Goal: Task Accomplishment & Management: Complete application form

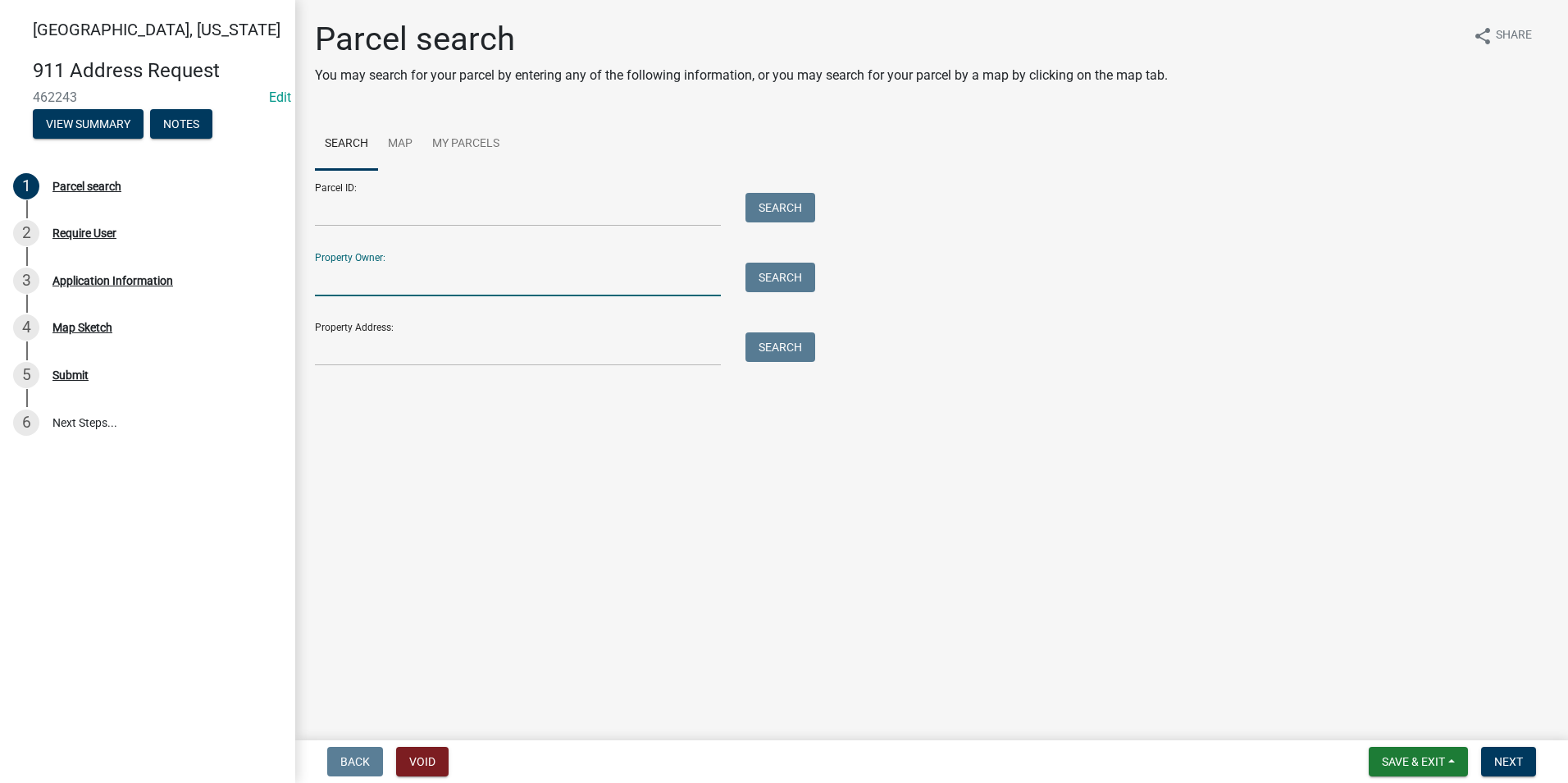
click at [392, 282] on input "Property Owner:" at bounding box center [518, 279] width 406 height 34
click at [406, 343] on input "Property Address:" at bounding box center [518, 348] width 406 height 34
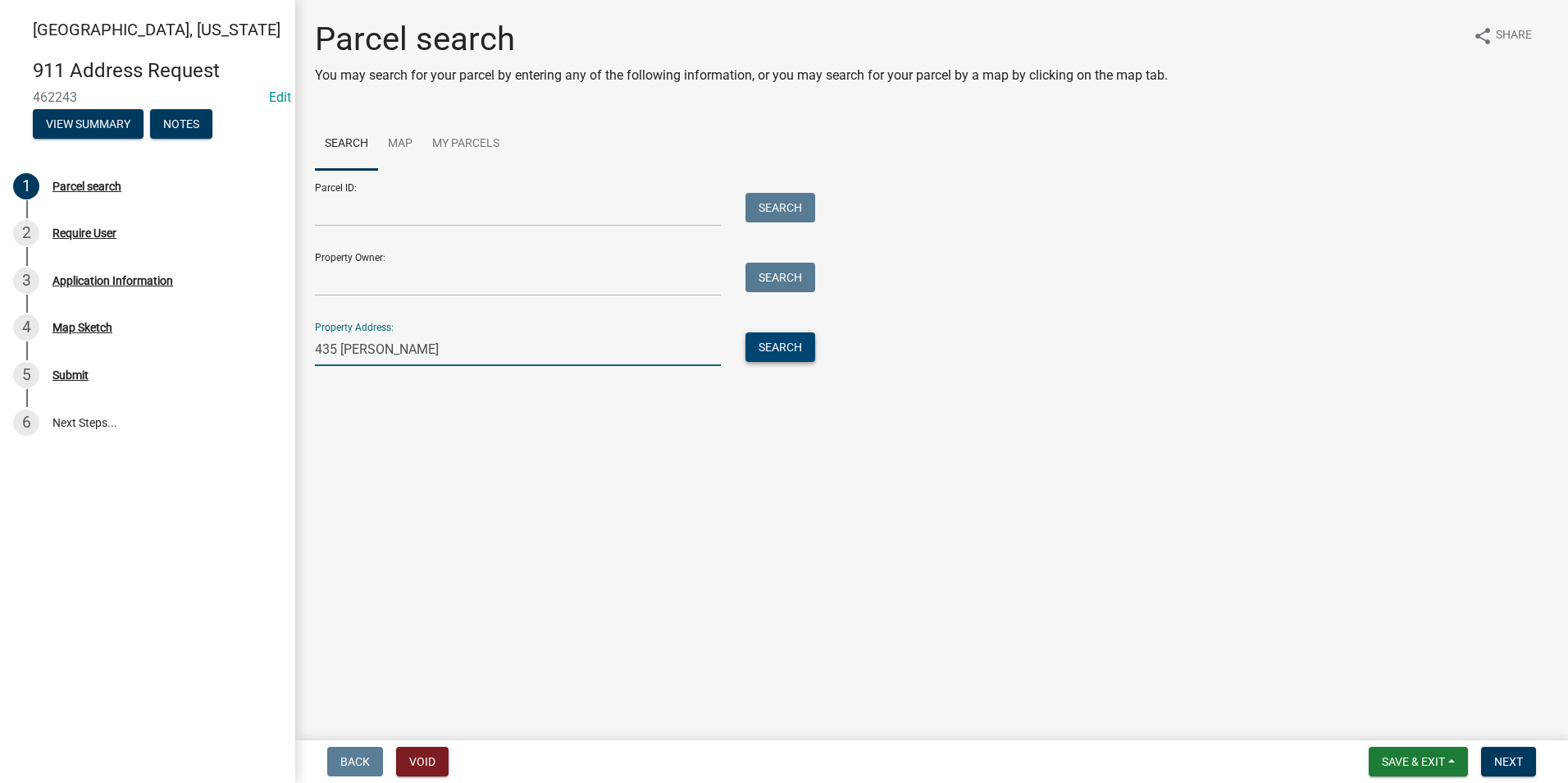
type input "435 Stevens"
click at [779, 350] on button "Search" at bounding box center [780, 347] width 70 height 30
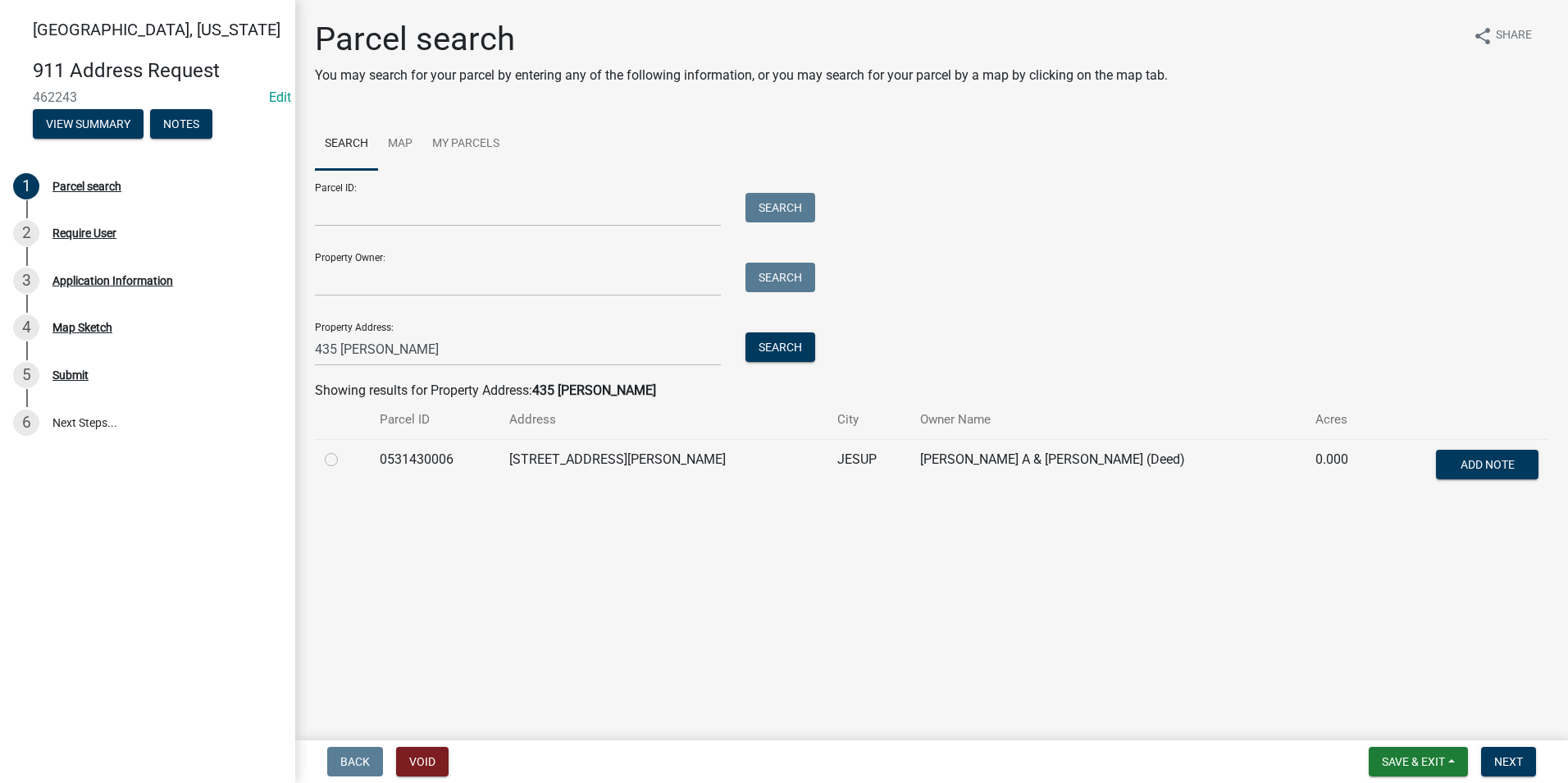
click at [401, 451] on td "0531430006" at bounding box center [434, 466] width 129 height 55
click at [344, 450] on label at bounding box center [344, 450] width 0 height 0
click at [344, 460] on input "radio" at bounding box center [349, 455] width 11 height 11
radio input "true"
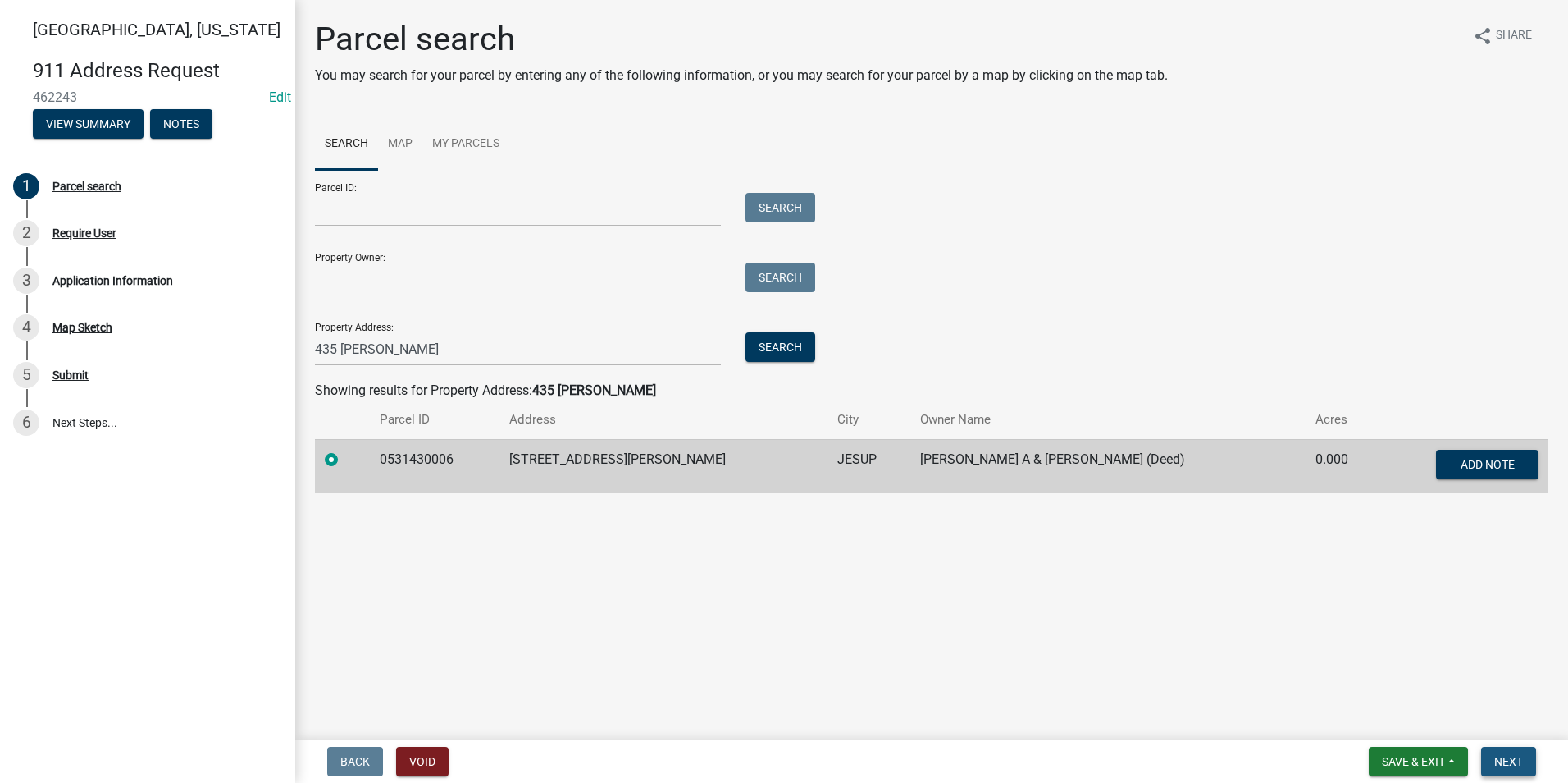
click at [1496, 760] on span "Next" at bounding box center [1509, 762] width 29 height 13
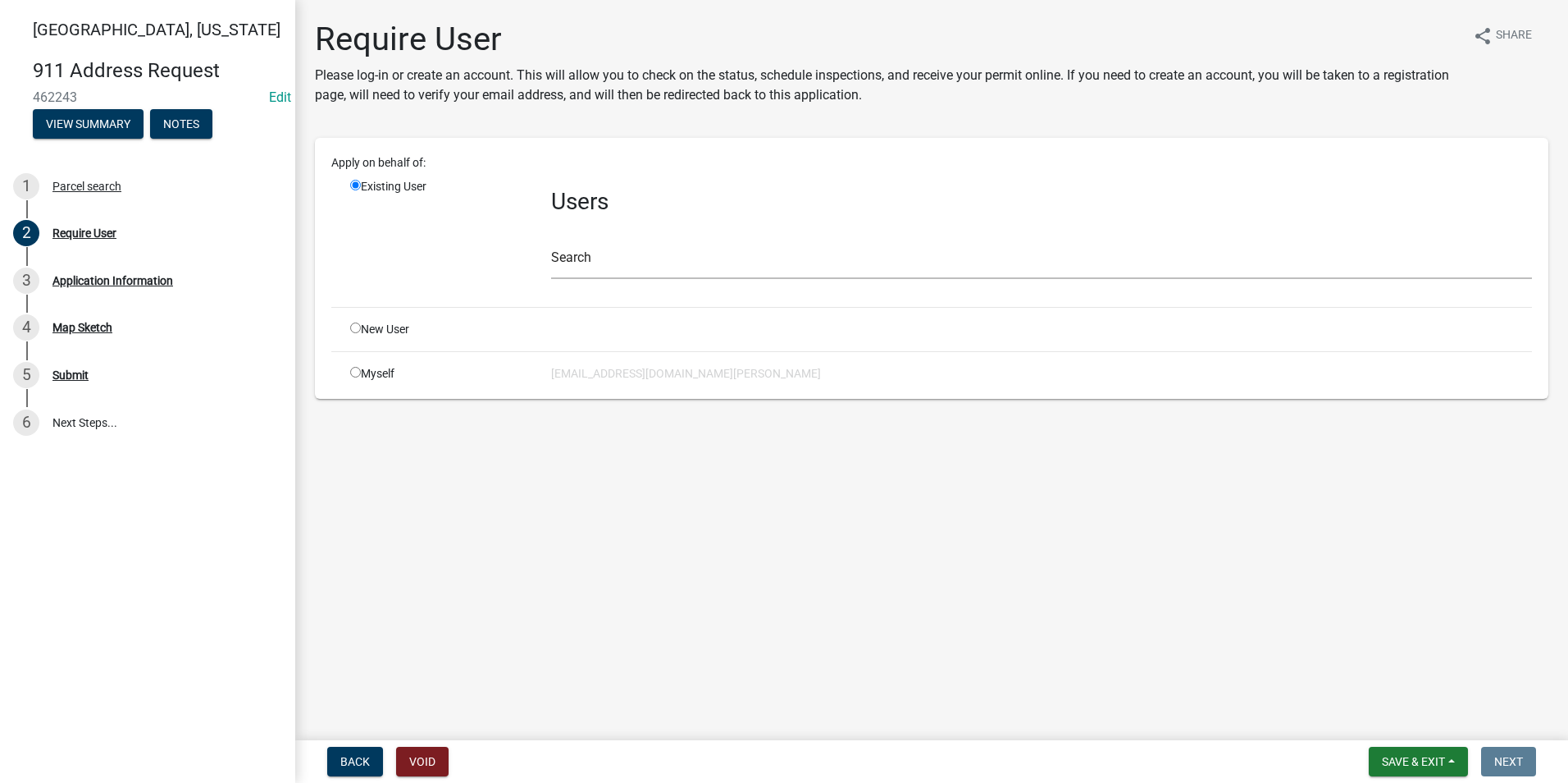
click at [361, 371] on div "Myself" at bounding box center [438, 373] width 201 height 17
click at [354, 371] on input "radio" at bounding box center [355, 371] width 11 height 11
radio input "true"
radio input "false"
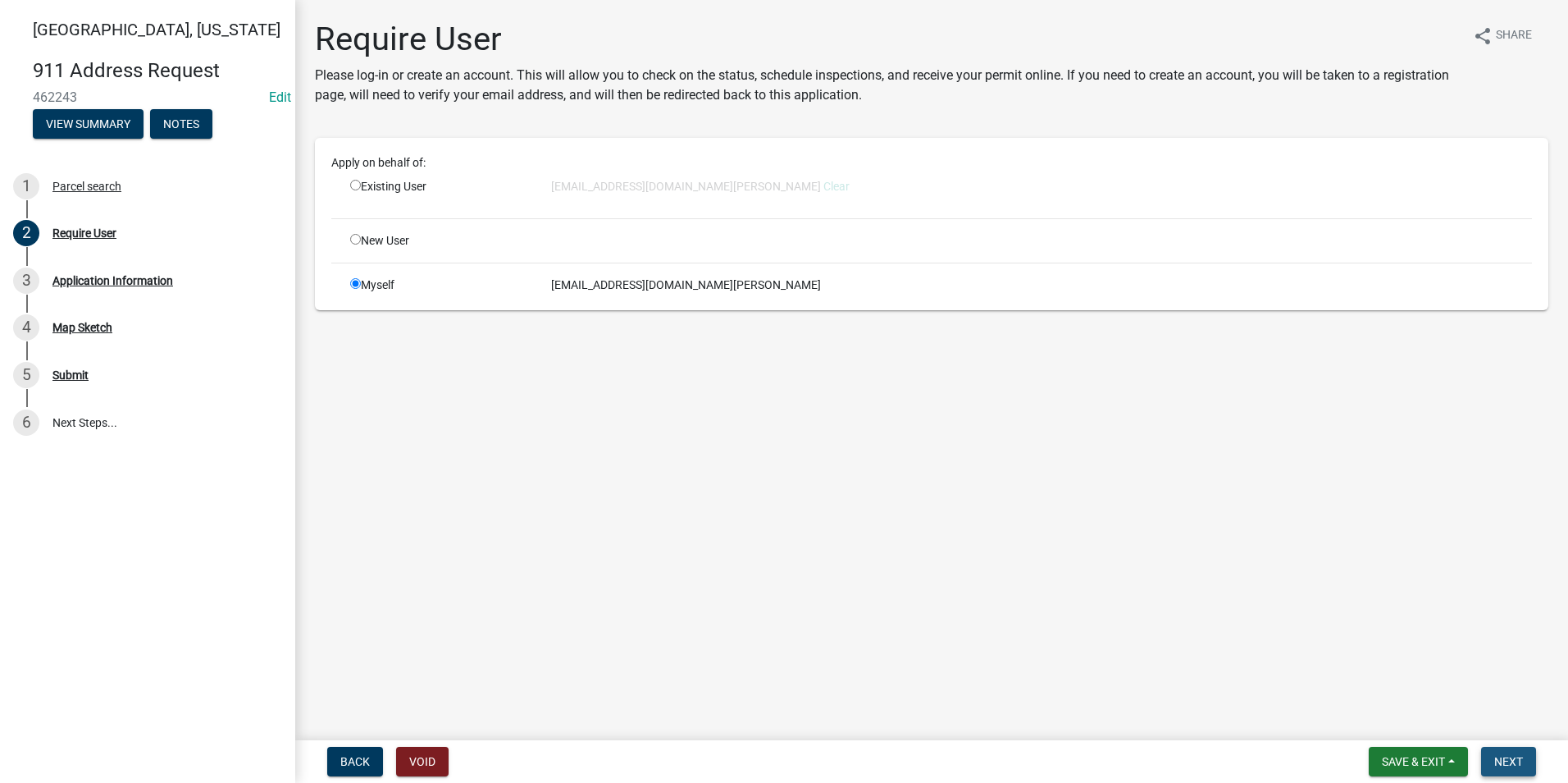
click at [1498, 767] on span "Next" at bounding box center [1509, 762] width 29 height 13
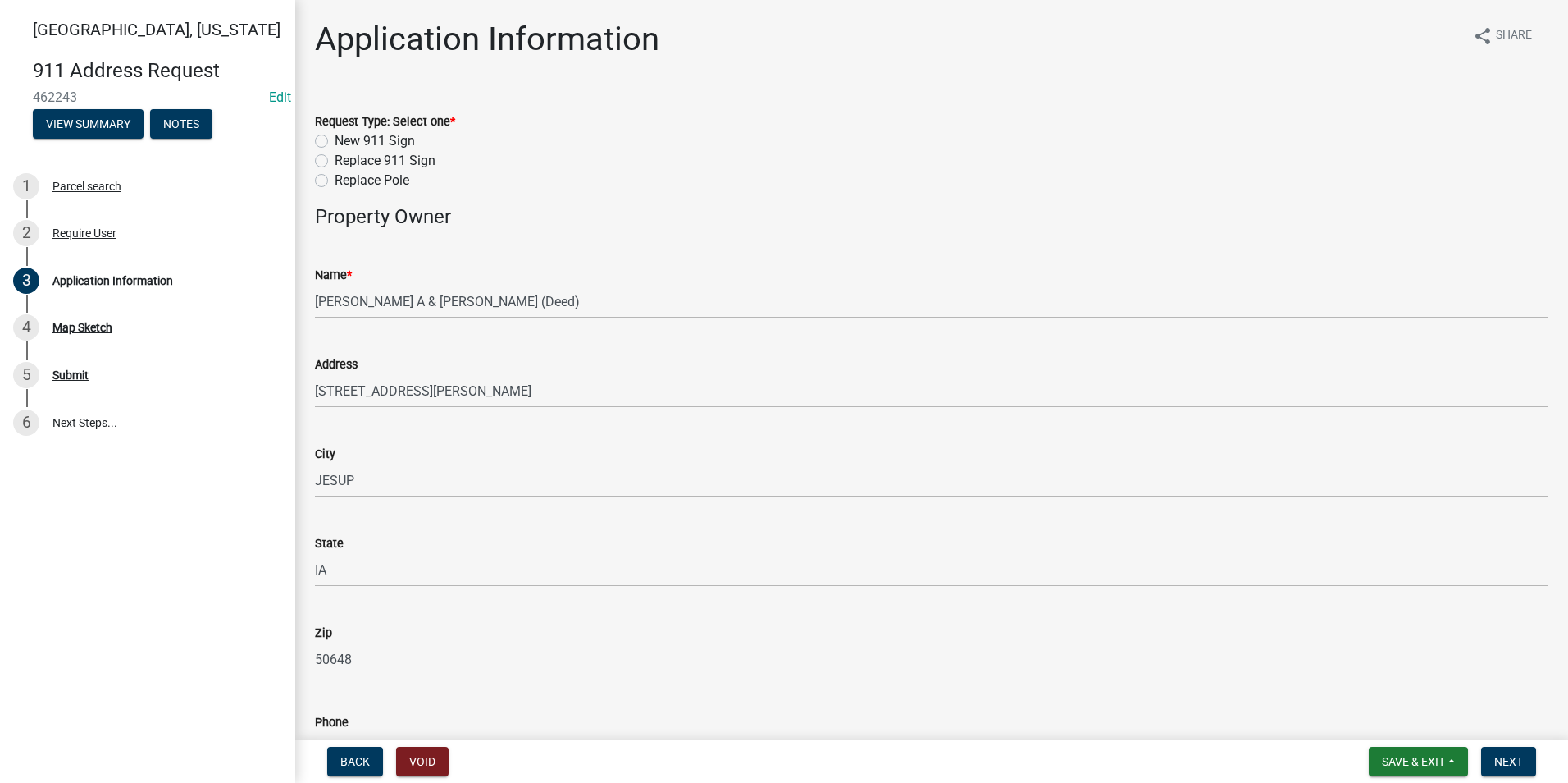
click at [335, 161] on label "Replace 911 Sign" at bounding box center [385, 161] width 100 height 20
click at [335, 161] on input "Replace 911 Sign" at bounding box center [340, 156] width 11 height 11
radio input "true"
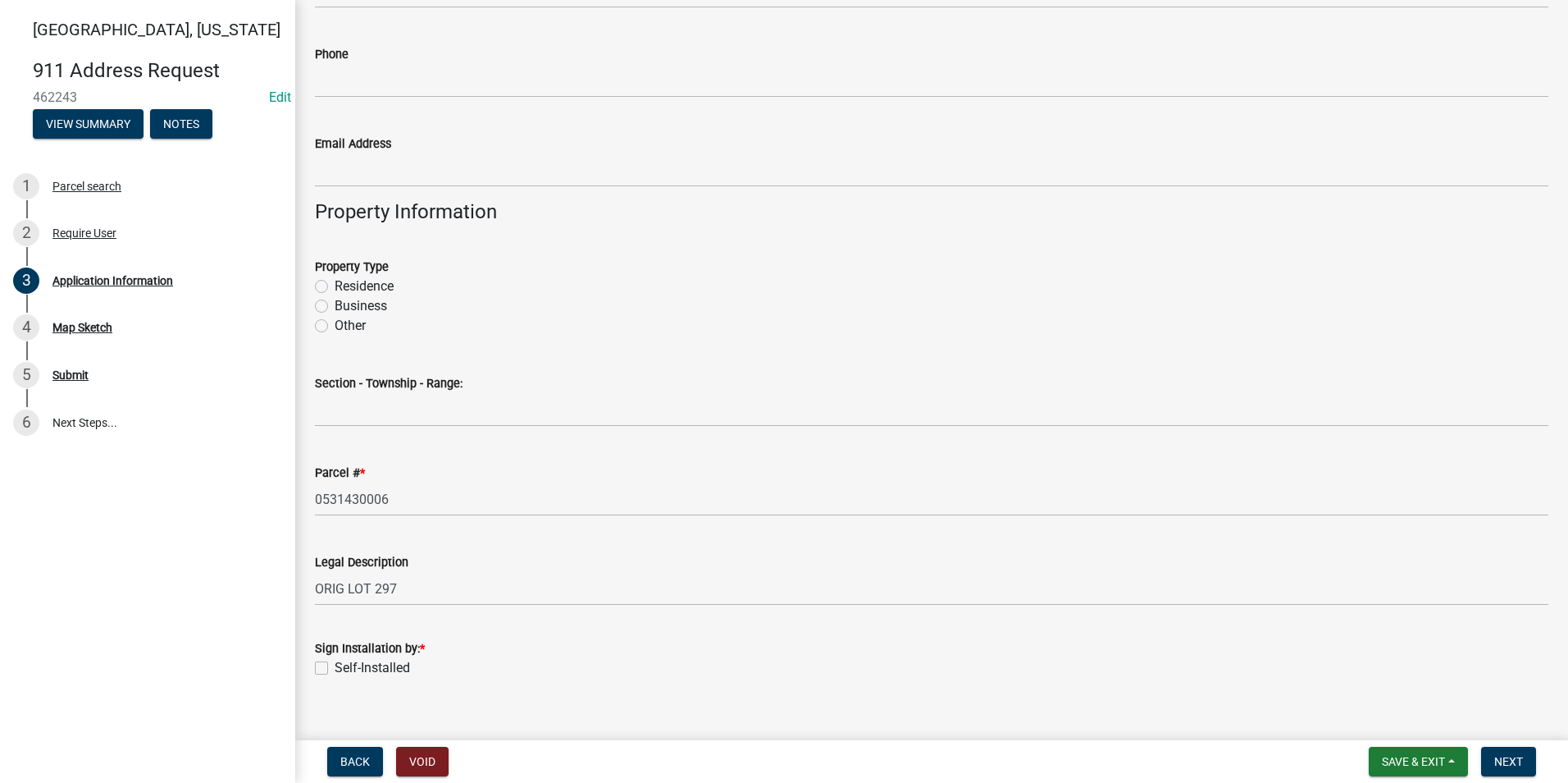
scroll to position [691, 0]
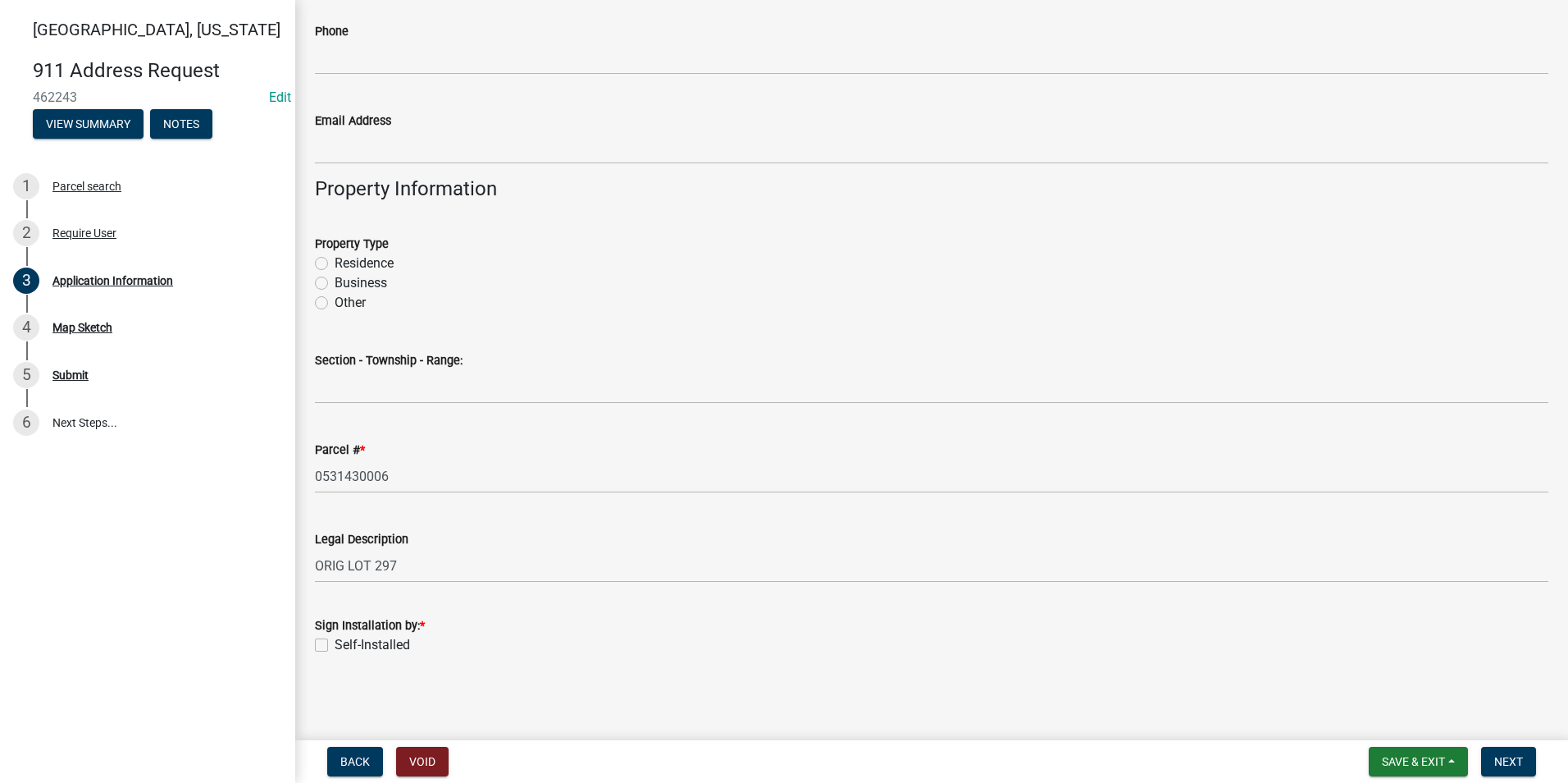
click at [335, 264] on label "Residence" at bounding box center [364, 263] width 59 height 20
click at [335, 264] on input "Residence" at bounding box center [340, 258] width 11 height 11
radio input "true"
click at [335, 643] on label "Self-Installed" at bounding box center [372, 645] width 76 height 20
click at [335, 643] on input "Self-Installed" at bounding box center [340, 640] width 11 height 11
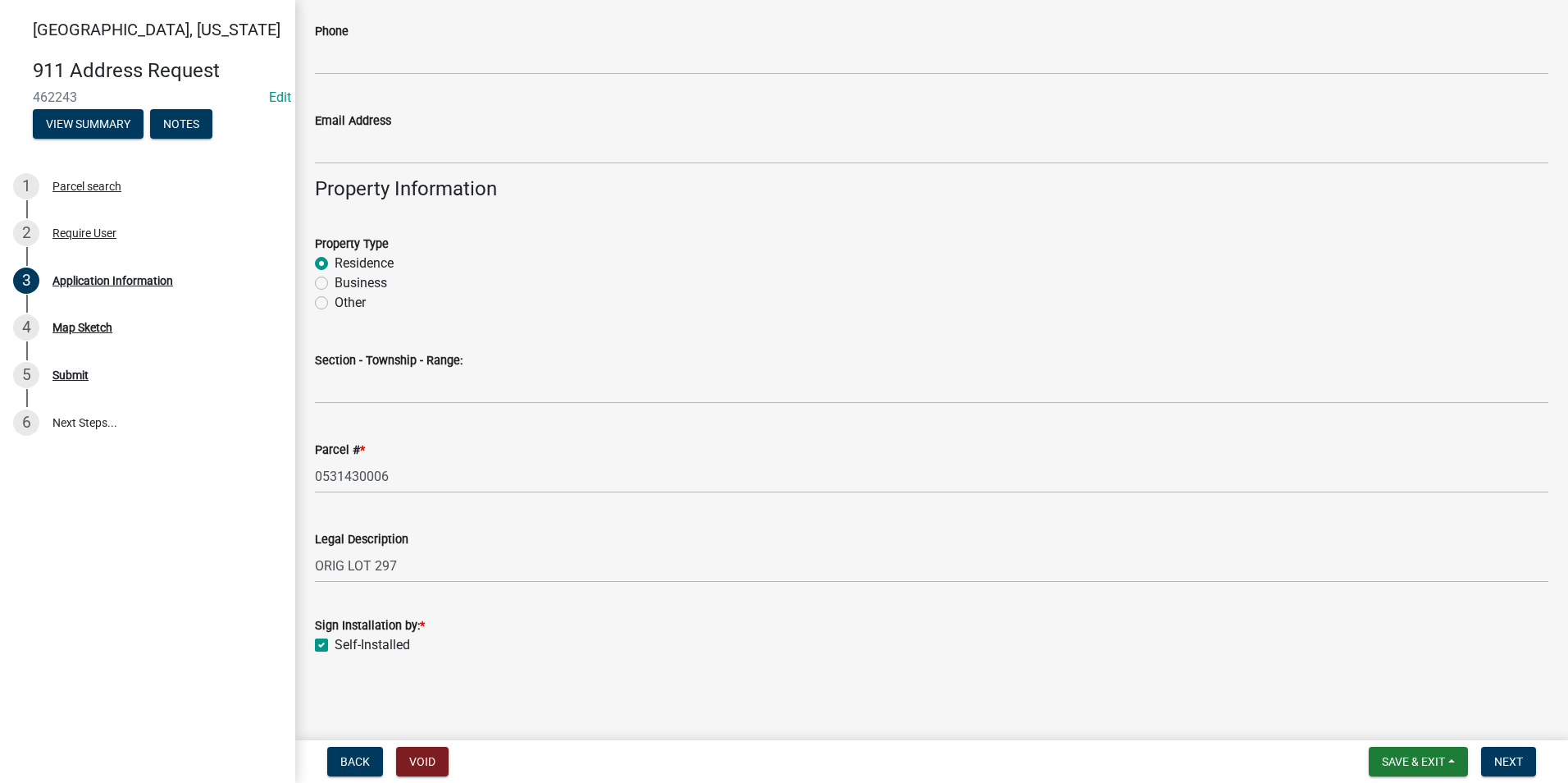
click at [335, 643] on label "Self-Installed" at bounding box center [372, 645] width 76 height 20
click at [335, 643] on input "Self-Installed" at bounding box center [340, 640] width 11 height 11
click at [335, 643] on label "Self-Installed" at bounding box center [372, 645] width 76 height 20
click at [335, 643] on input "Self-Installed" at bounding box center [340, 640] width 11 height 11
checkbox input "true"
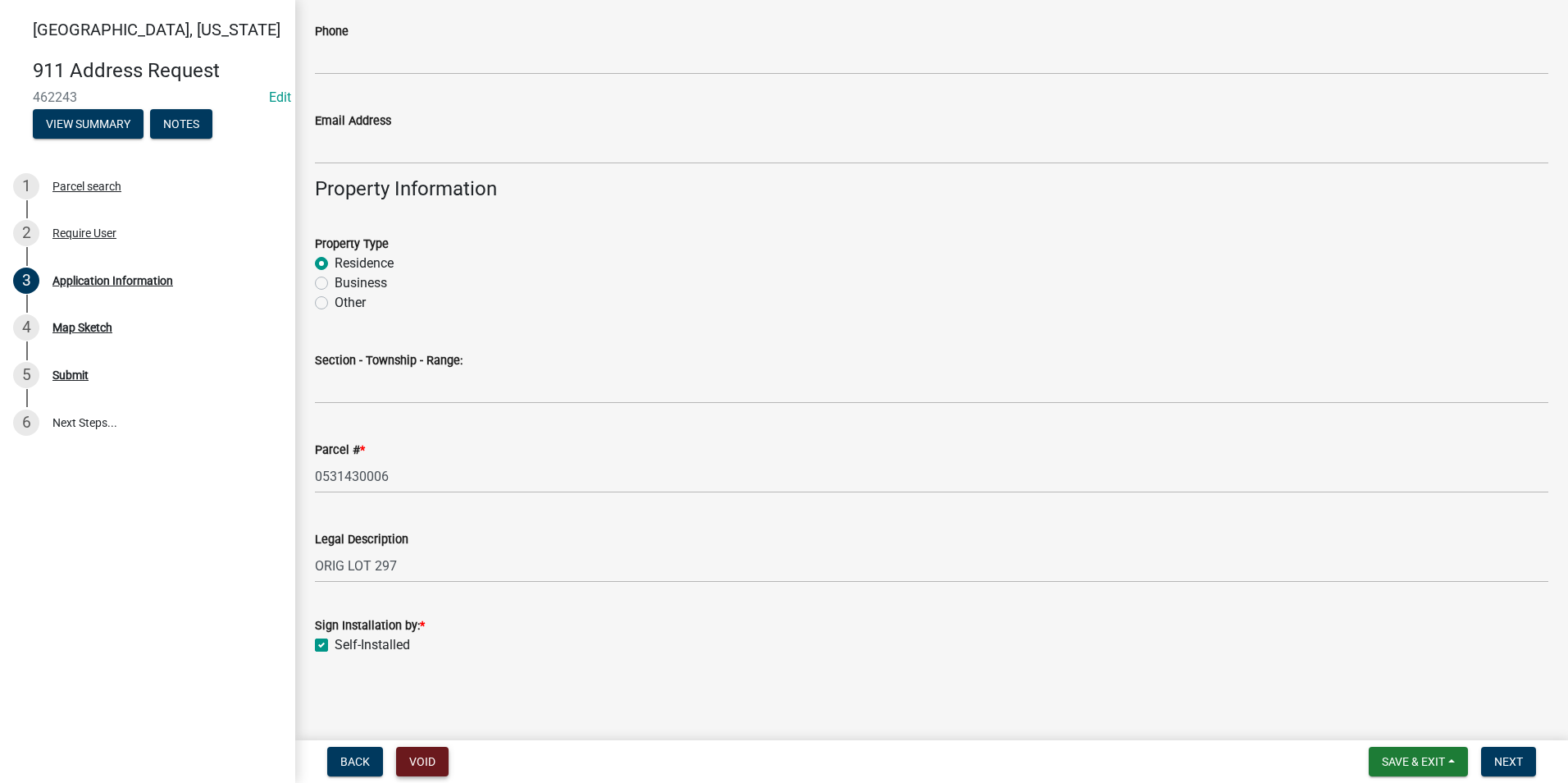
click at [409, 756] on button "Void" at bounding box center [422, 761] width 53 height 30
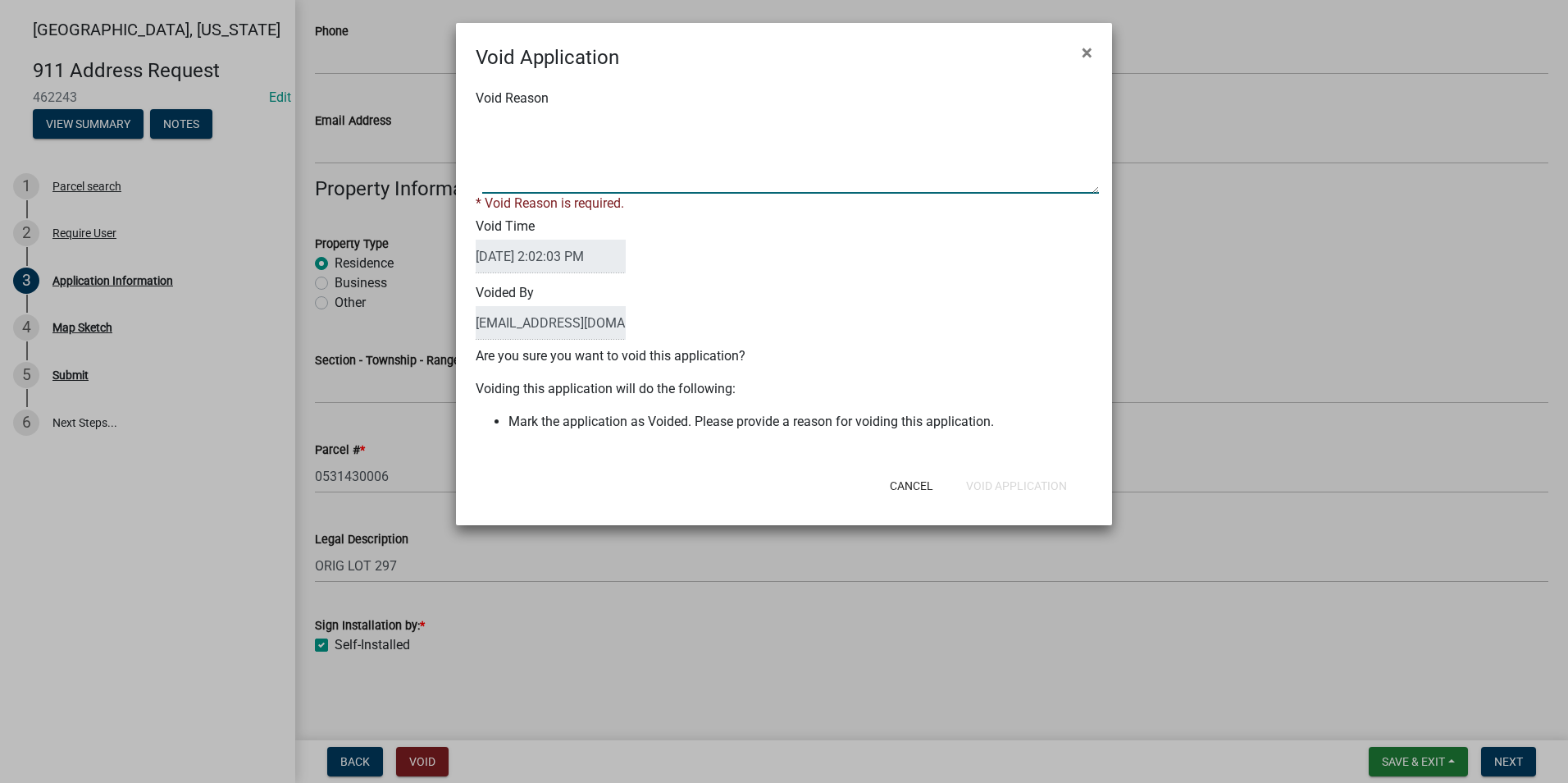
click at [582, 125] on textarea "Void Reason" at bounding box center [790, 153] width 617 height 82
type textarea "Test"
click at [1029, 491] on div "Void Application × Void Reason * Void Reason is required. Void Time 08/11/2025 …" at bounding box center [784, 274] width 656 height 503
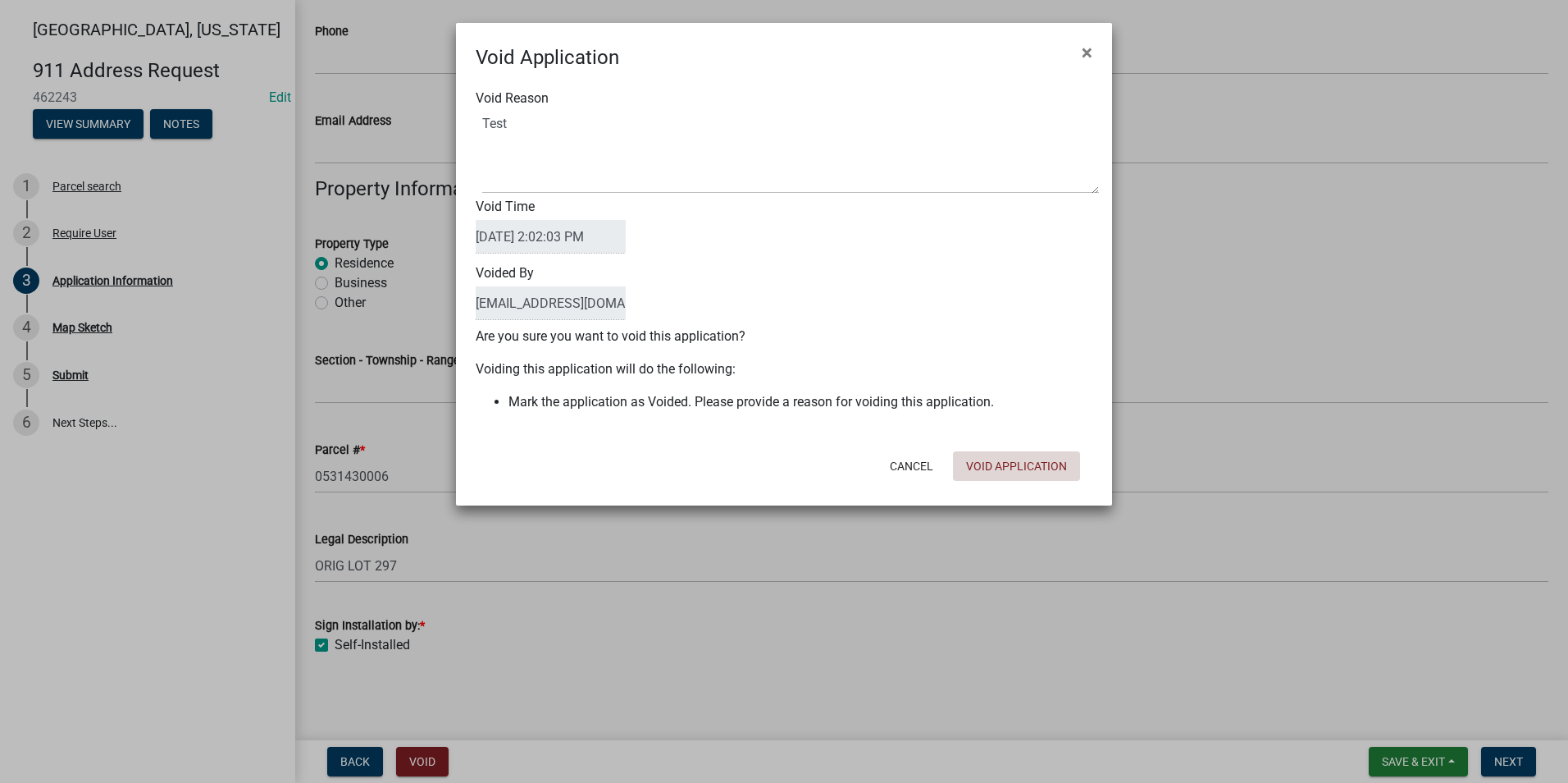
click at [1007, 473] on button "Void Application" at bounding box center [1016, 466] width 127 height 30
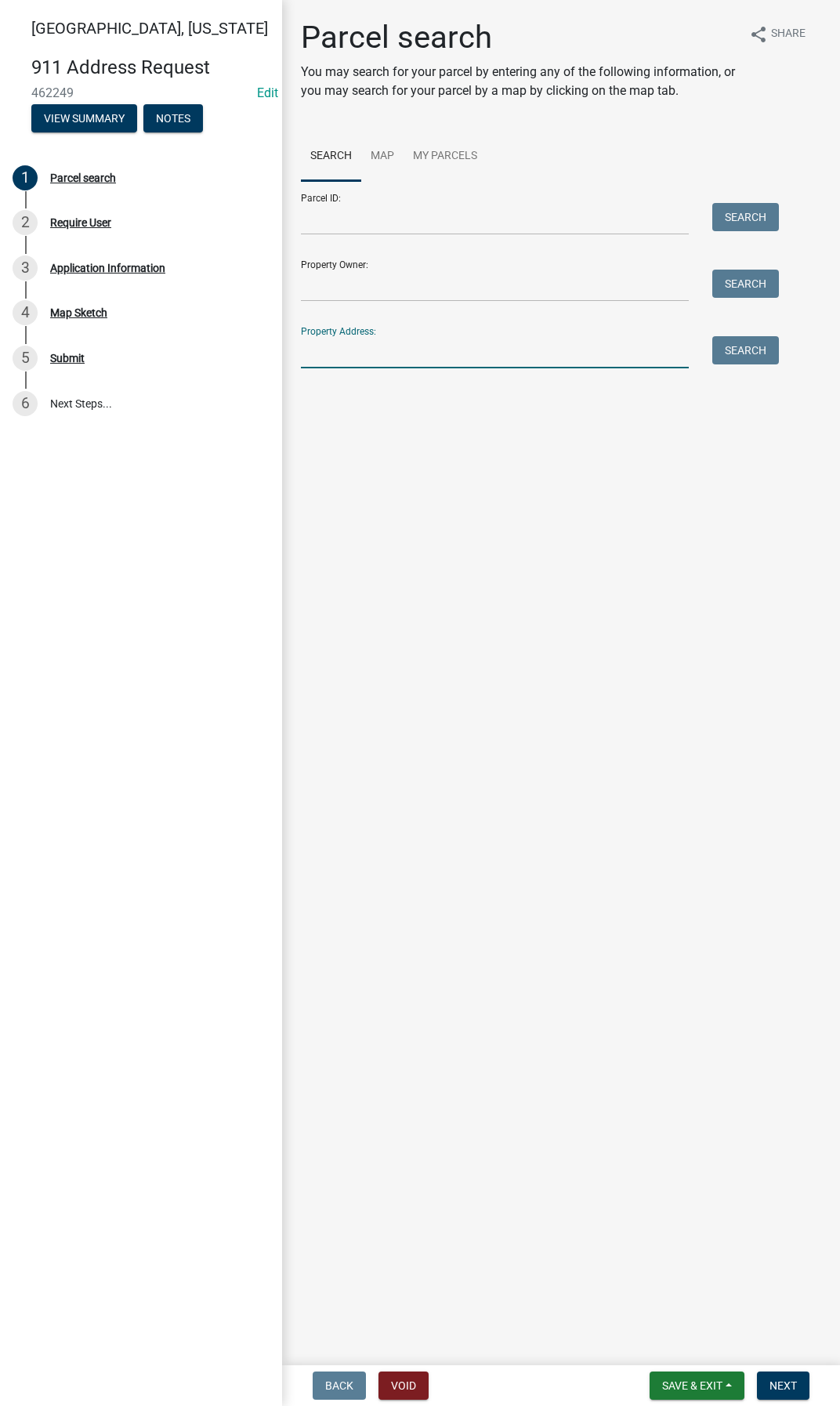
click at [352, 353] on input "Property Address:" at bounding box center [494, 352] width 388 height 32
click at [719, 348] on button "Search" at bounding box center [745, 350] width 67 height 28
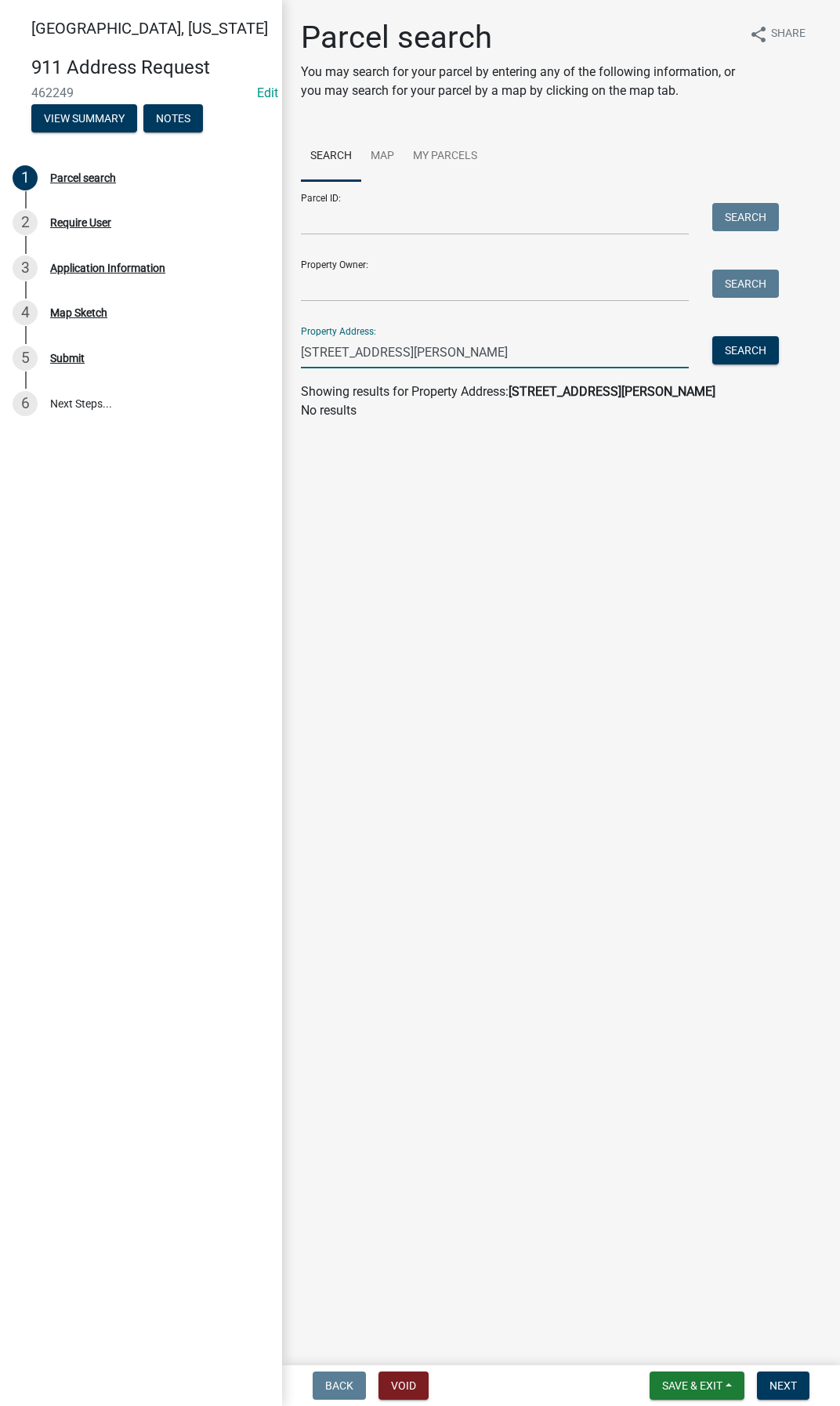
drag, startPoint x: 502, startPoint y: 357, endPoint x: 336, endPoint y: 348, distance: 166.2
click at [336, 348] on input "2798 Benson Shady Grove" at bounding box center [494, 352] width 388 height 32
click at [735, 341] on button "Search" at bounding box center [745, 350] width 67 height 28
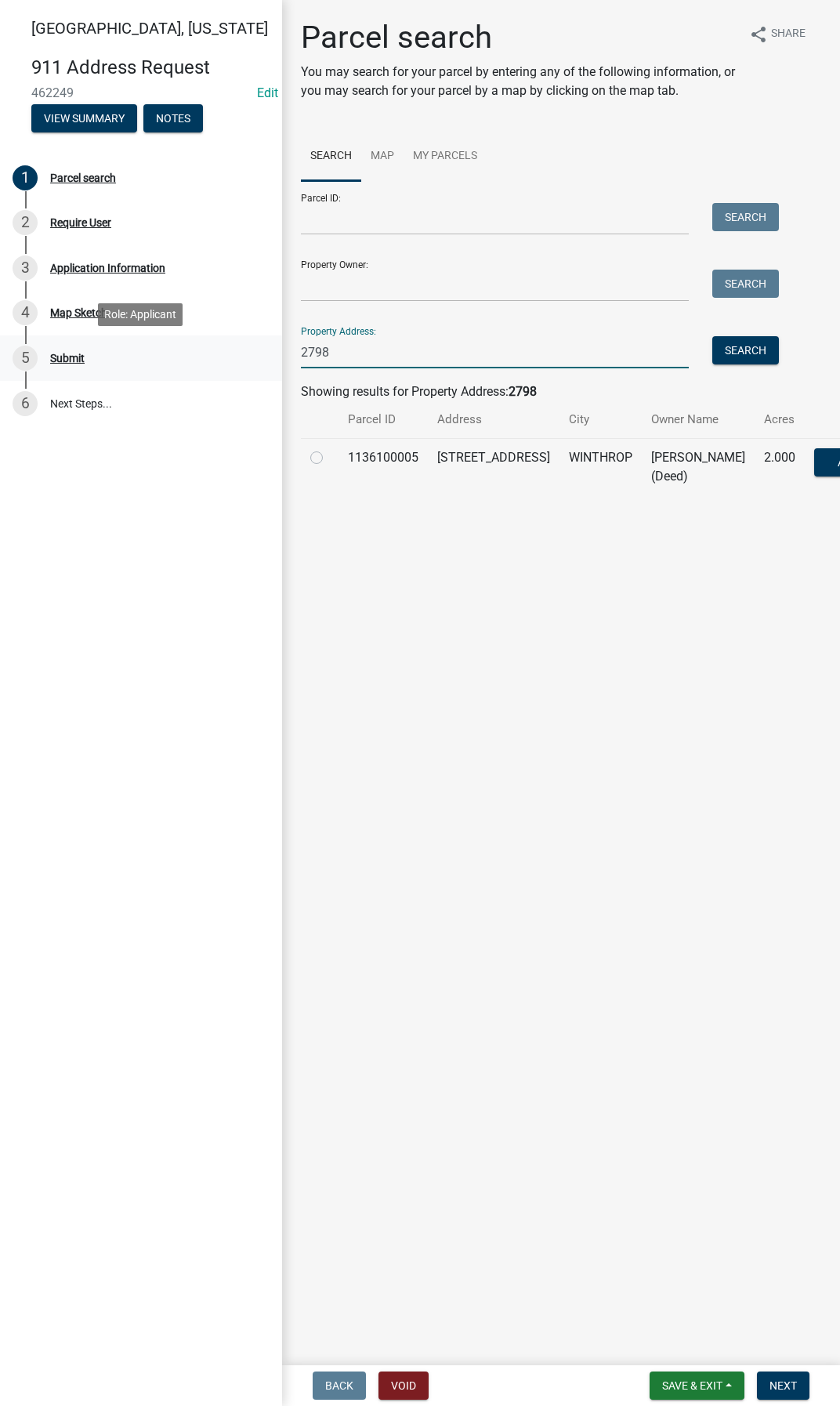
drag, startPoint x: 353, startPoint y: 346, endPoint x: 258, endPoint y: 342, distance: 95.1
click at [258, 342] on div "Buchanan County, Iowa 911 Address Request 462249 Edit View Summary Notes 1 Parc…" at bounding box center [420, 703] width 840 height 1406
type input "1063"
click at [744, 357] on button "Search" at bounding box center [745, 350] width 67 height 28
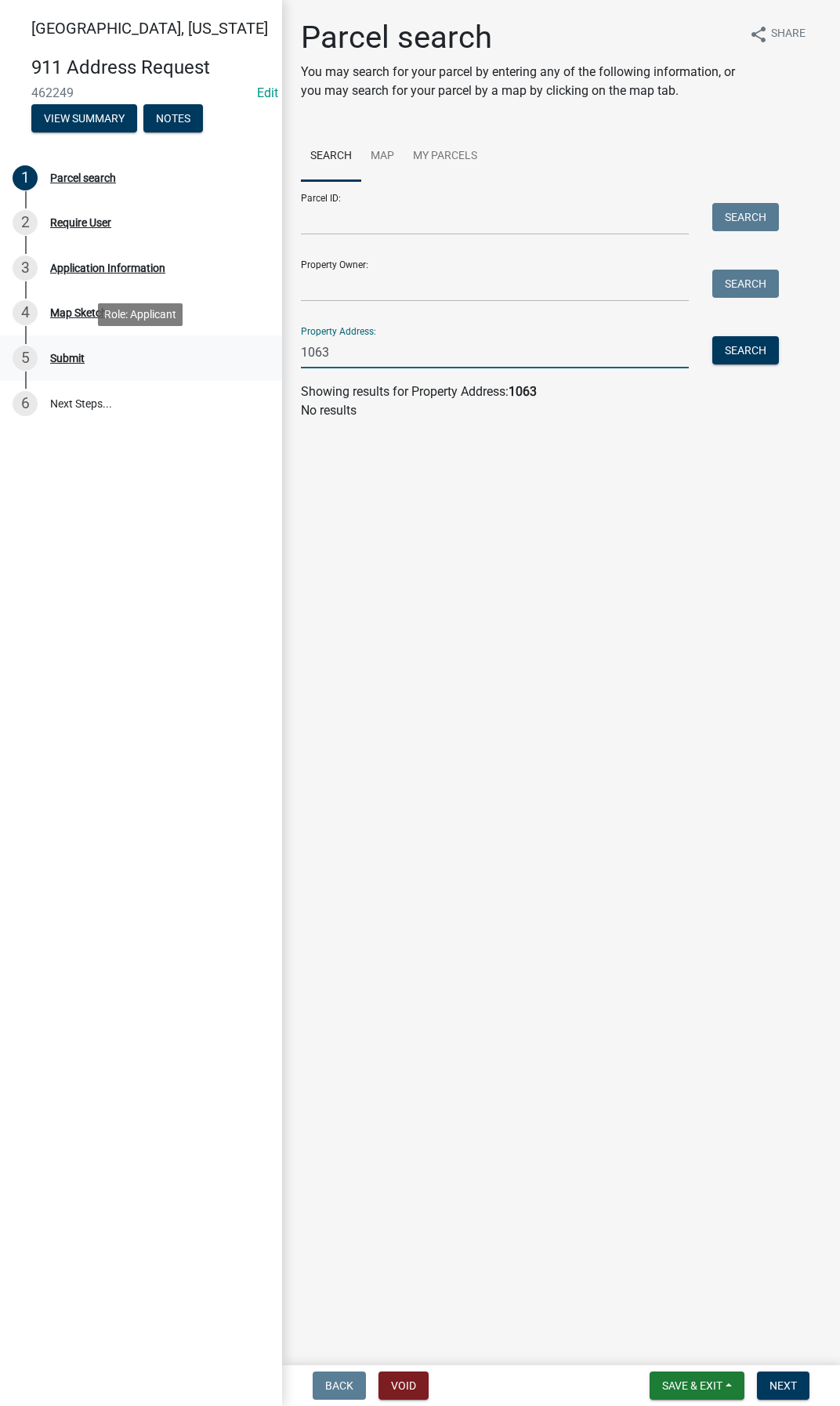
drag, startPoint x: 517, startPoint y: 356, endPoint x: 259, endPoint y: 351, distance: 258.0
click at [259, 351] on div "Buchanan County, Iowa 911 Address Request 462249 Edit View Summary Notes 1 Parc…" at bounding box center [420, 703] width 840 height 1406
type input "1374"
click at [730, 348] on button "Search" at bounding box center [745, 350] width 67 height 28
